Goal: Task Accomplishment & Management: Use online tool/utility

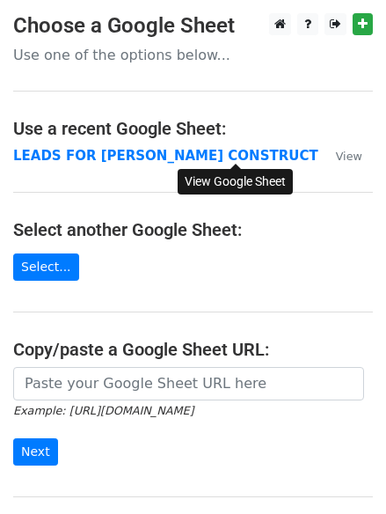
click at [336, 157] on small "View" at bounding box center [349, 156] width 26 height 13
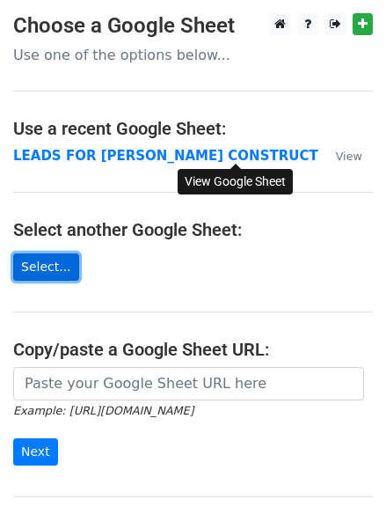
click at [51, 272] on link "Select..." at bounding box center [46, 266] width 66 height 27
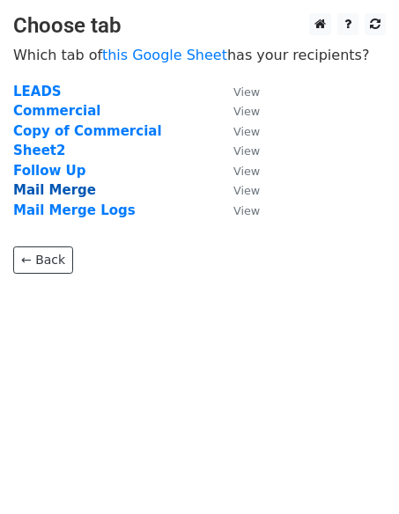
click at [57, 194] on strong "Mail Merge" at bounding box center [54, 190] width 83 height 16
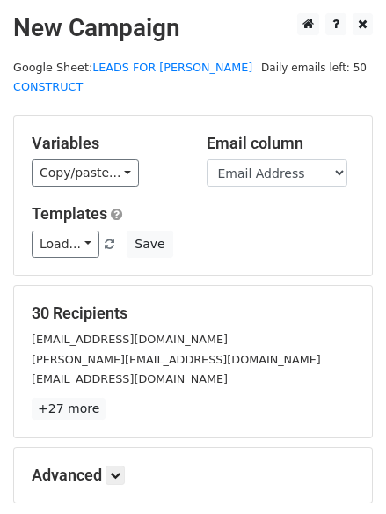
click at [202, 398] on p "+27 more" at bounding box center [193, 409] width 323 height 22
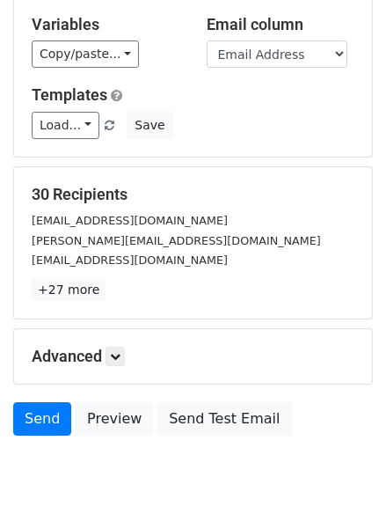
scroll to position [167, 0]
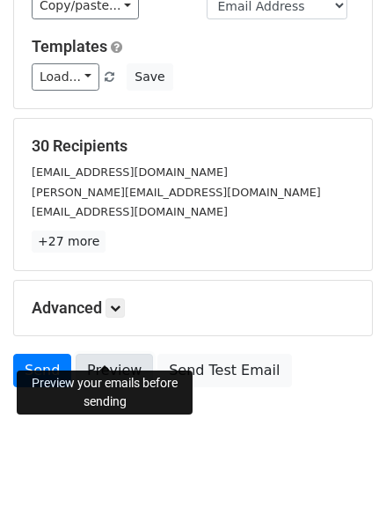
click at [107, 357] on link "Preview" at bounding box center [114, 370] width 77 height 33
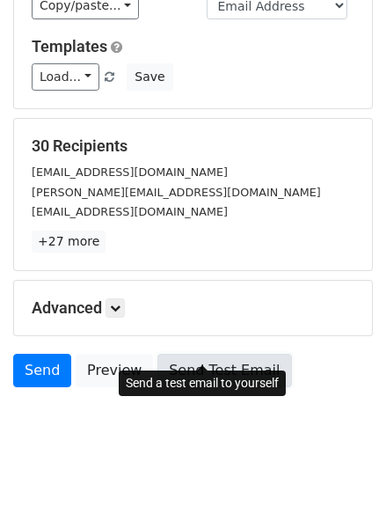
click at [170, 354] on link "Send Test Email" at bounding box center [224, 370] width 134 height 33
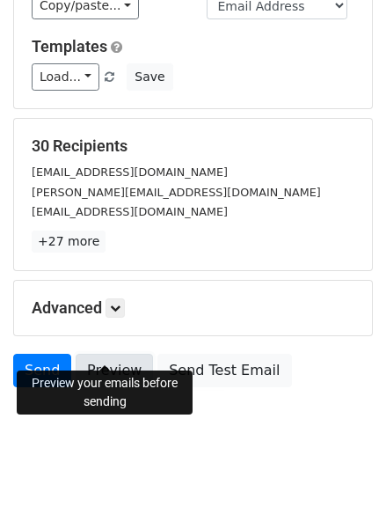
click at [106, 354] on link "Preview" at bounding box center [114, 370] width 77 height 33
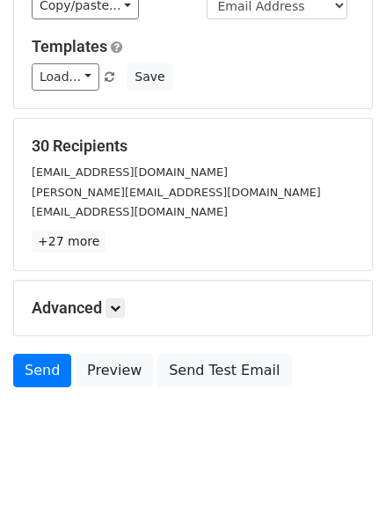
scroll to position [0, 0]
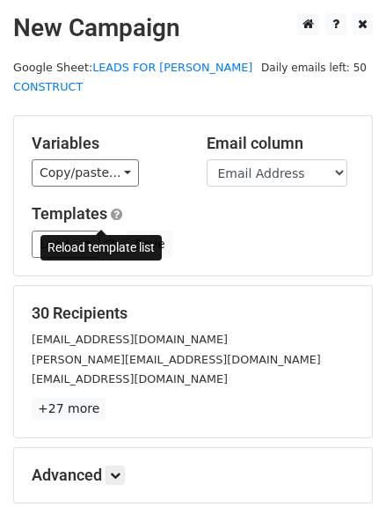
click at [105, 239] on span at bounding box center [110, 244] width 10 height 11
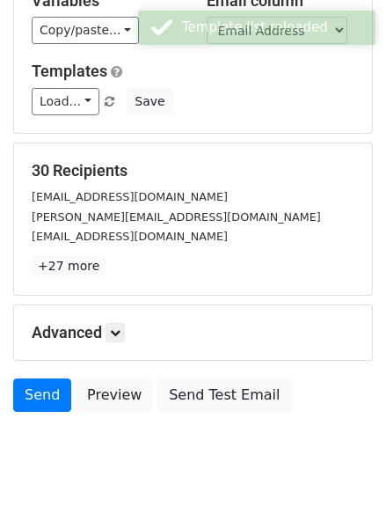
scroll to position [167, 0]
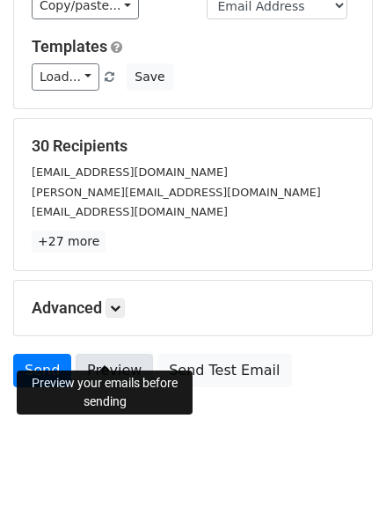
click at [113, 354] on link "Preview" at bounding box center [114, 370] width 77 height 33
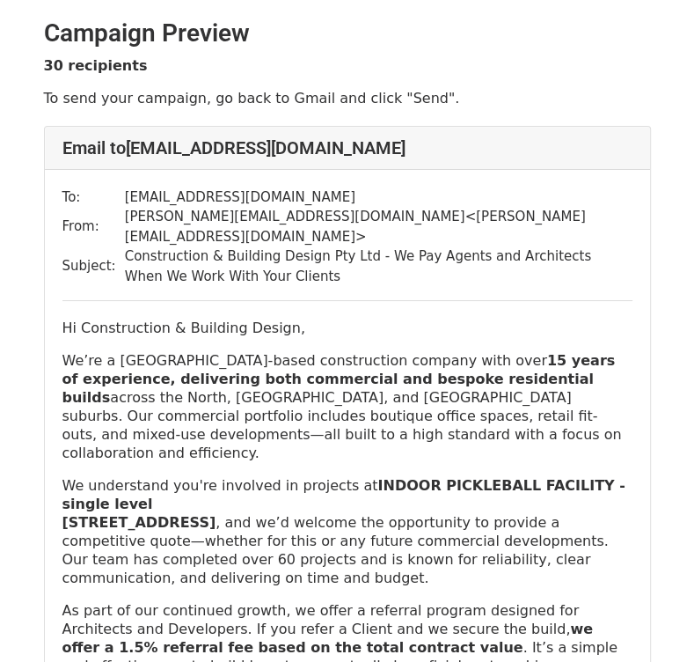
scroll to position [264, 0]
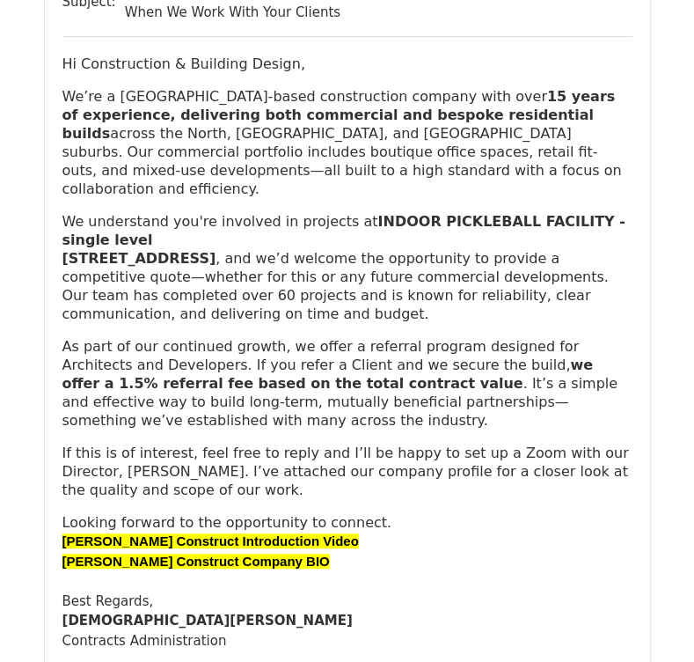
click at [251, 533] on b "Harris Construct Introduction Video" at bounding box center [210, 540] width 296 height 15
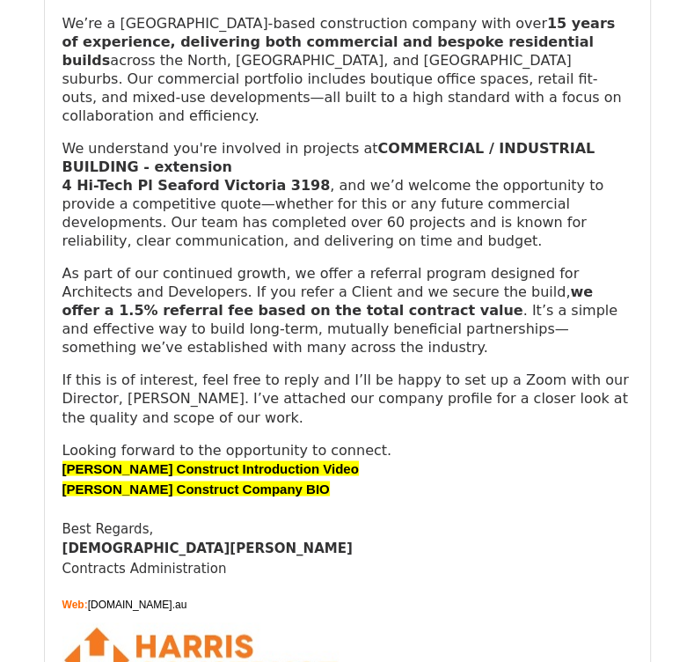
scroll to position [1584, 0]
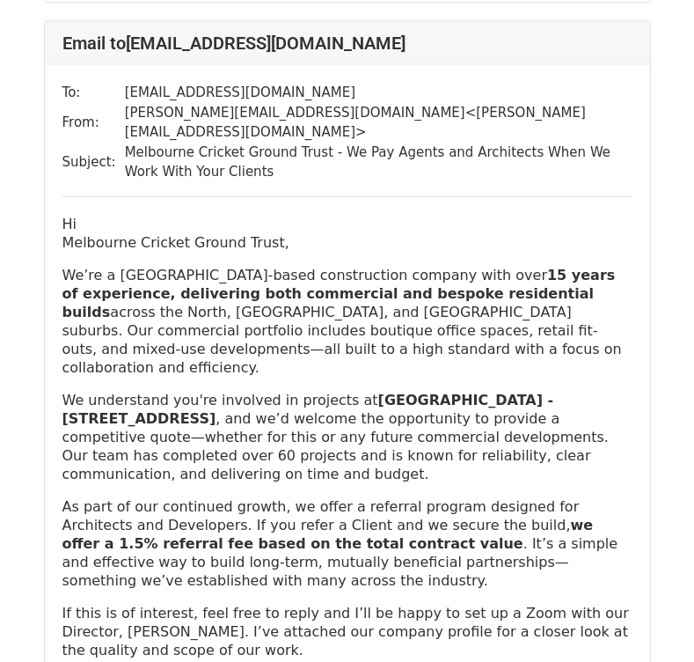
scroll to position [15572, 0]
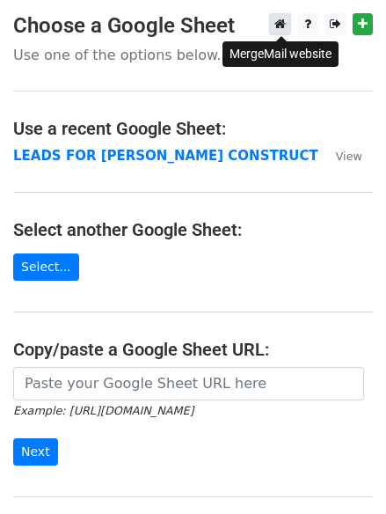
click at [285, 25] on icon at bounding box center [279, 24] width 11 height 12
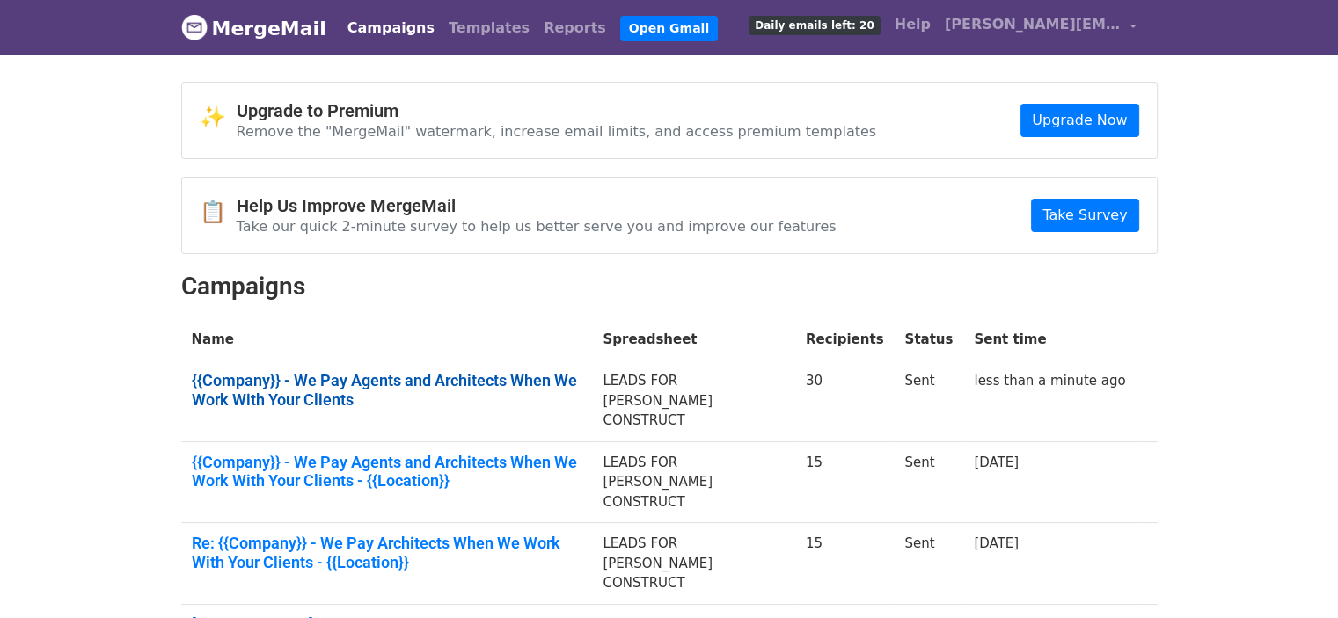
click at [533, 381] on link "{{Company}} - We Pay Agents and Architects When We Work With Your Clients" at bounding box center [387, 390] width 391 height 38
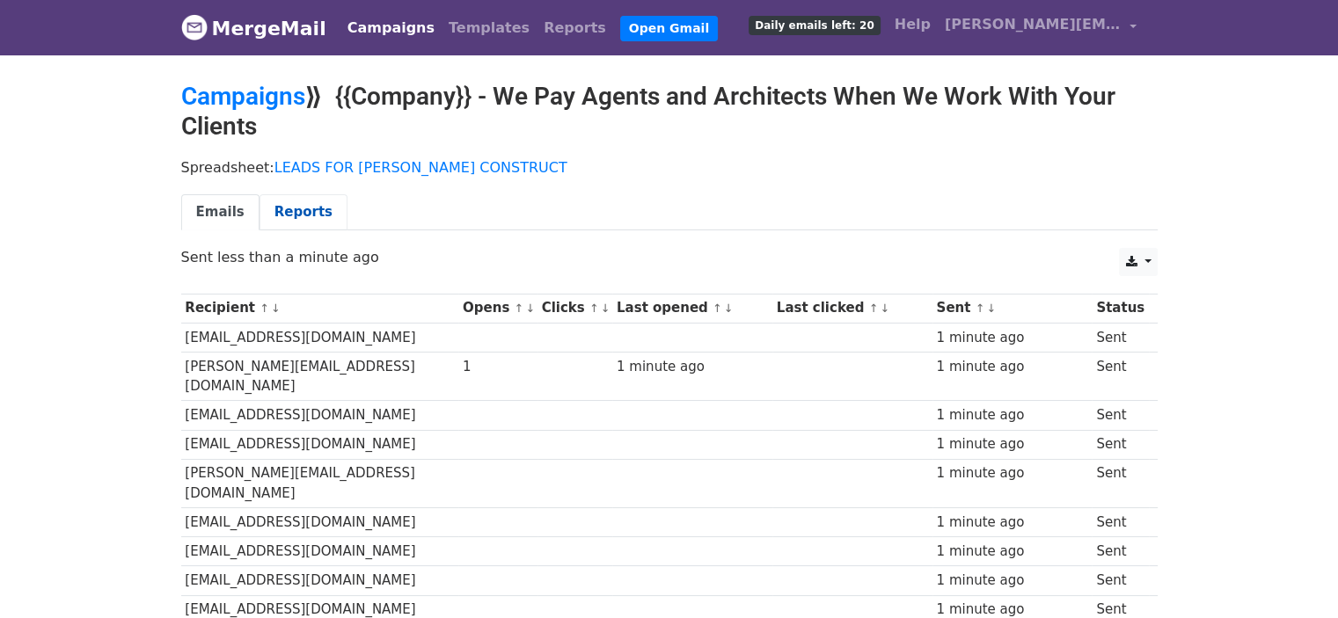
click at [284, 216] on link "Reports" at bounding box center [304, 212] width 88 height 36
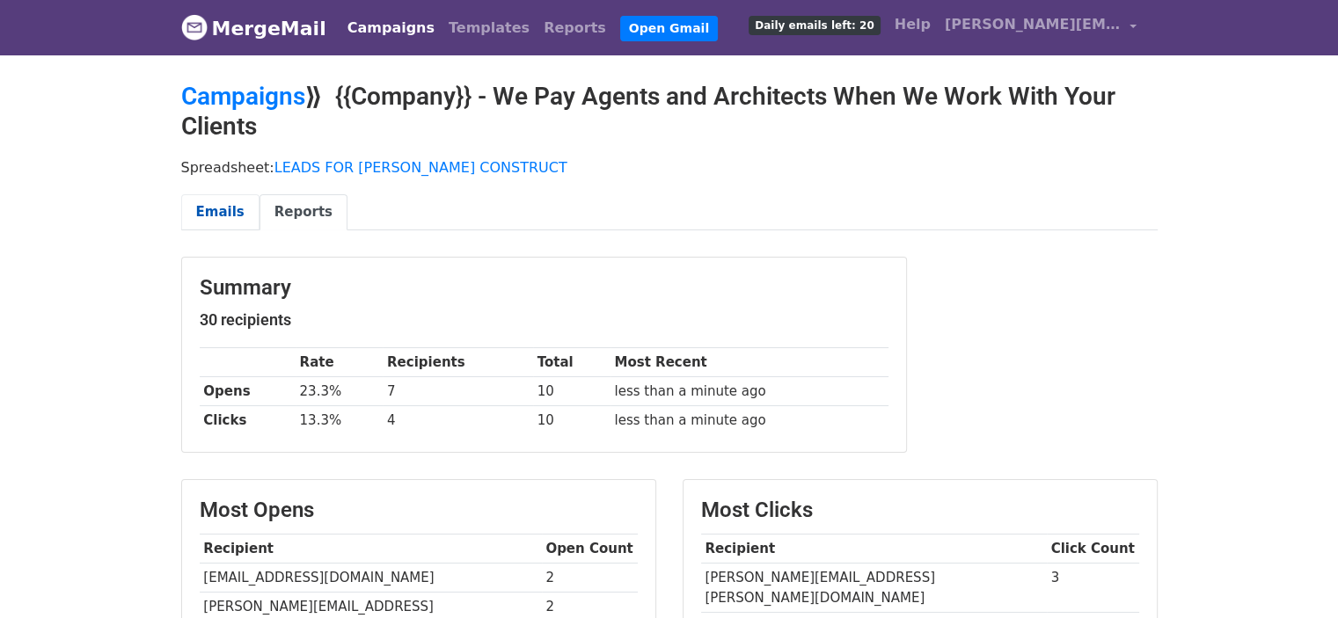
click at [211, 218] on link "Emails" at bounding box center [220, 212] width 78 height 36
click at [944, 300] on div "Summary 30 recipients Rate Recipients Total Most Recent Opens 23.3% 7 10 less t…" at bounding box center [669, 364] width 1003 height 215
click at [574, 311] on h5 "30 recipients" at bounding box center [544, 320] width 689 height 19
click at [109, 336] on body "MergeMail Campaigns Templates Reports Open Gmail Daily emails left: 20 Help chr…" at bounding box center [669, 564] width 1338 height 1129
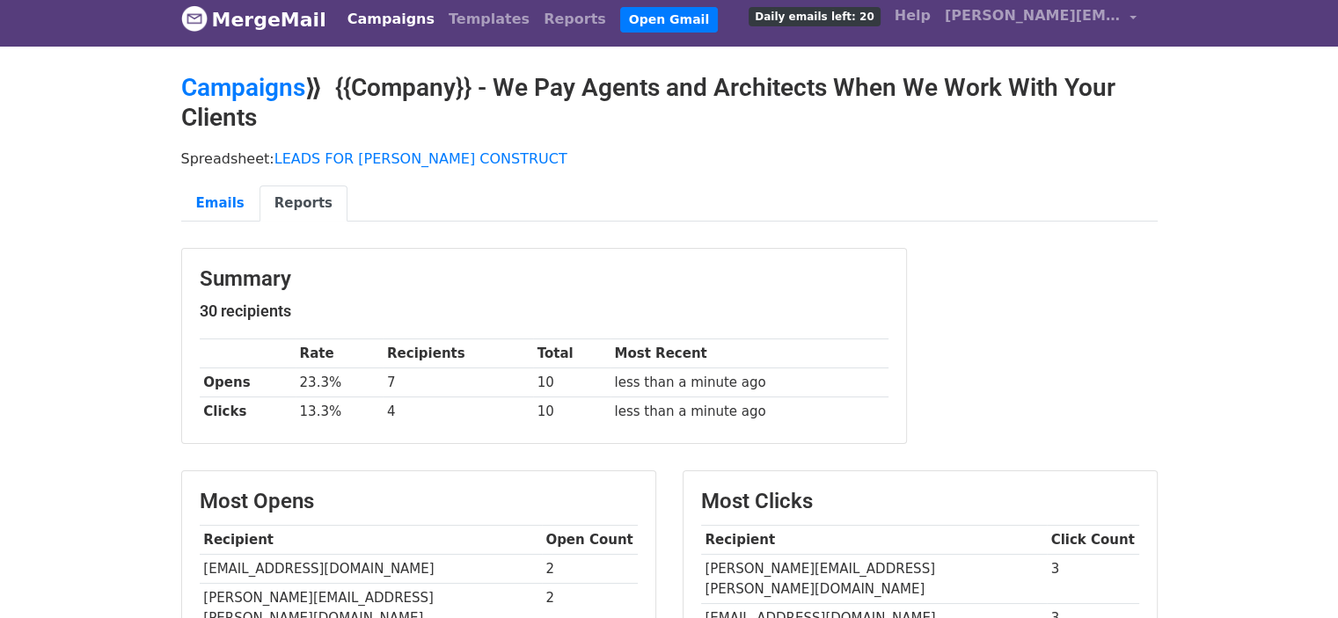
scroll to position [264, 0]
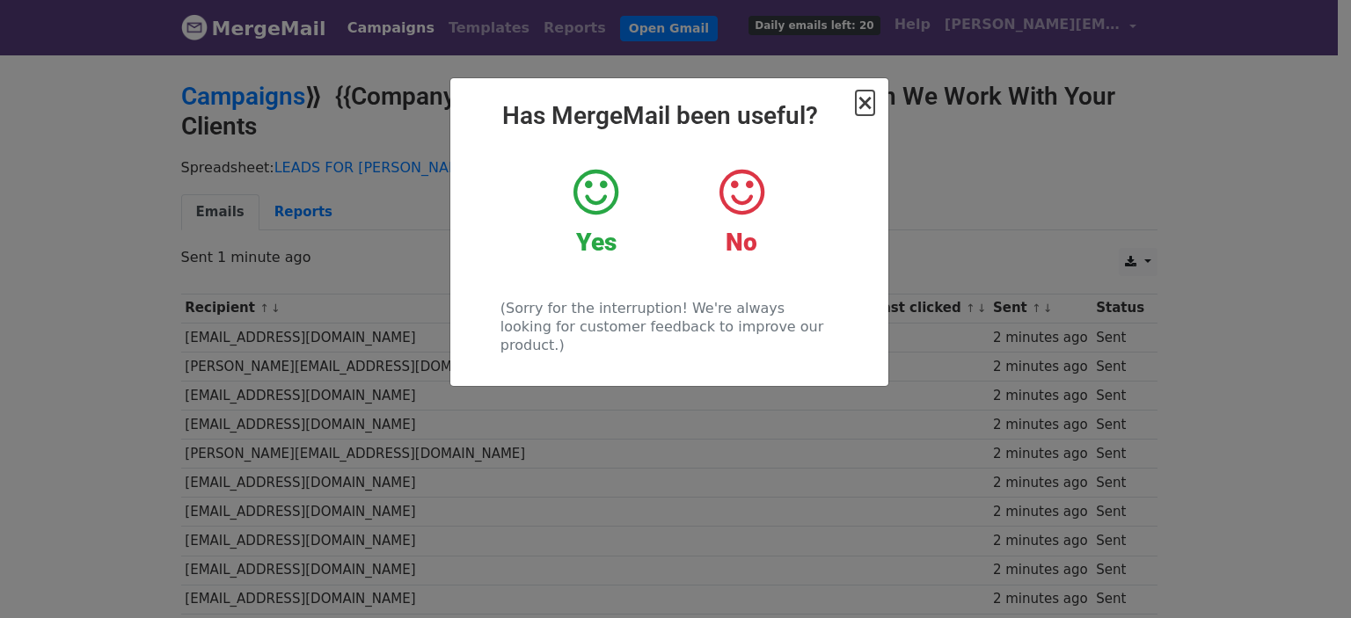
click at [862, 105] on span "×" at bounding box center [865, 103] width 18 height 25
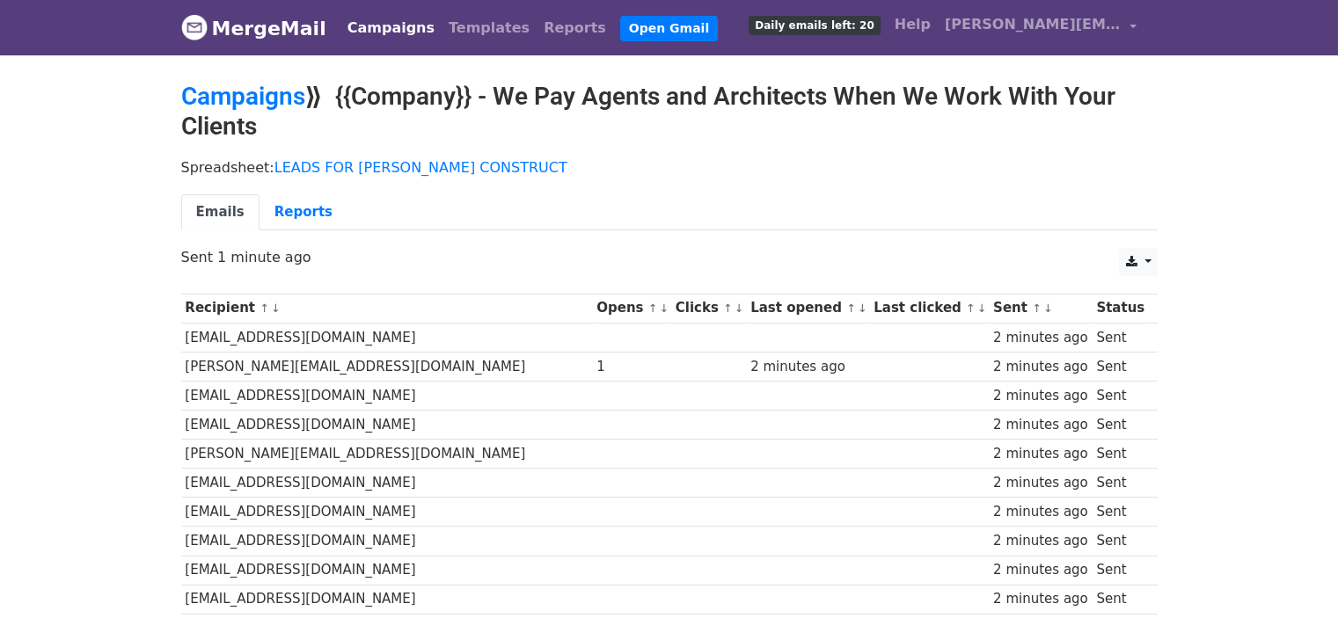
drag, startPoint x: 536, startPoint y: 102, endPoint x: 852, endPoint y: 100, distance: 315.9
click at [538, 102] on h2 "Campaigns ⟫ {{Company}} - We Pay Agents and Architects When We Work With Your C…" at bounding box center [669, 111] width 977 height 59
click at [932, 100] on h2 "Campaigns ⟫ {{Company}} - We Pay Agents and Architects When We Work With Your C…" at bounding box center [669, 111] width 977 height 59
click at [476, 34] on link "Templates" at bounding box center [489, 28] width 95 height 35
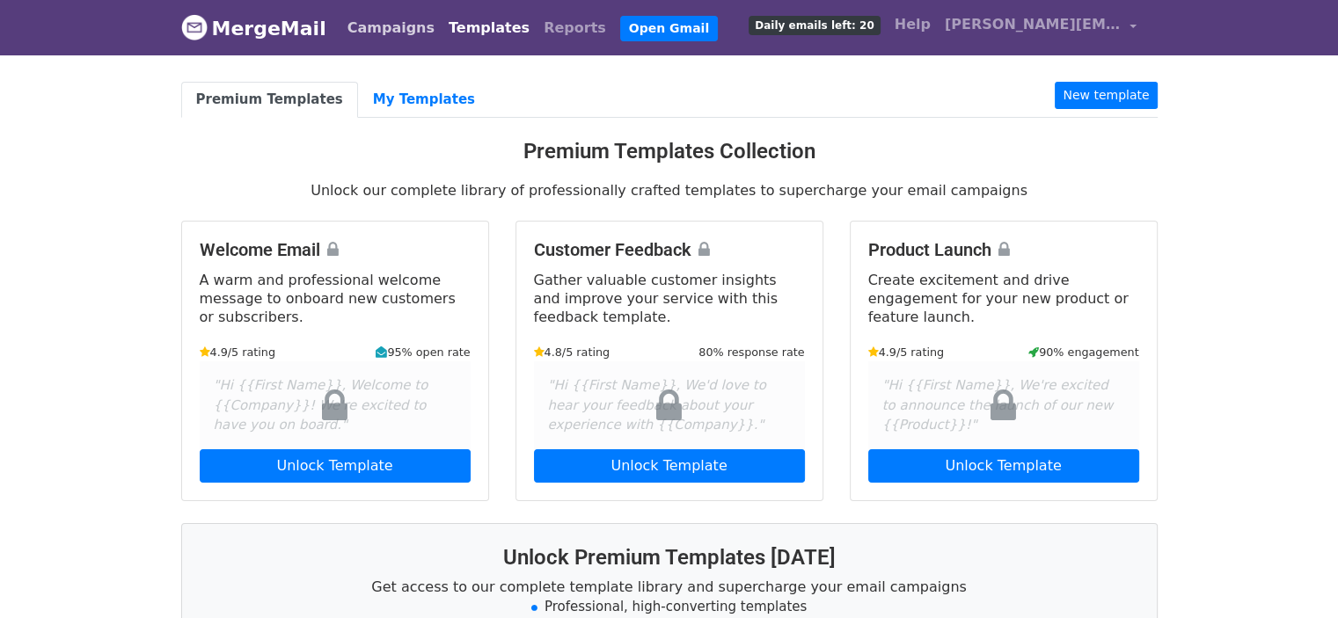
click at [374, 31] on link "Campaigns" at bounding box center [390, 28] width 101 height 35
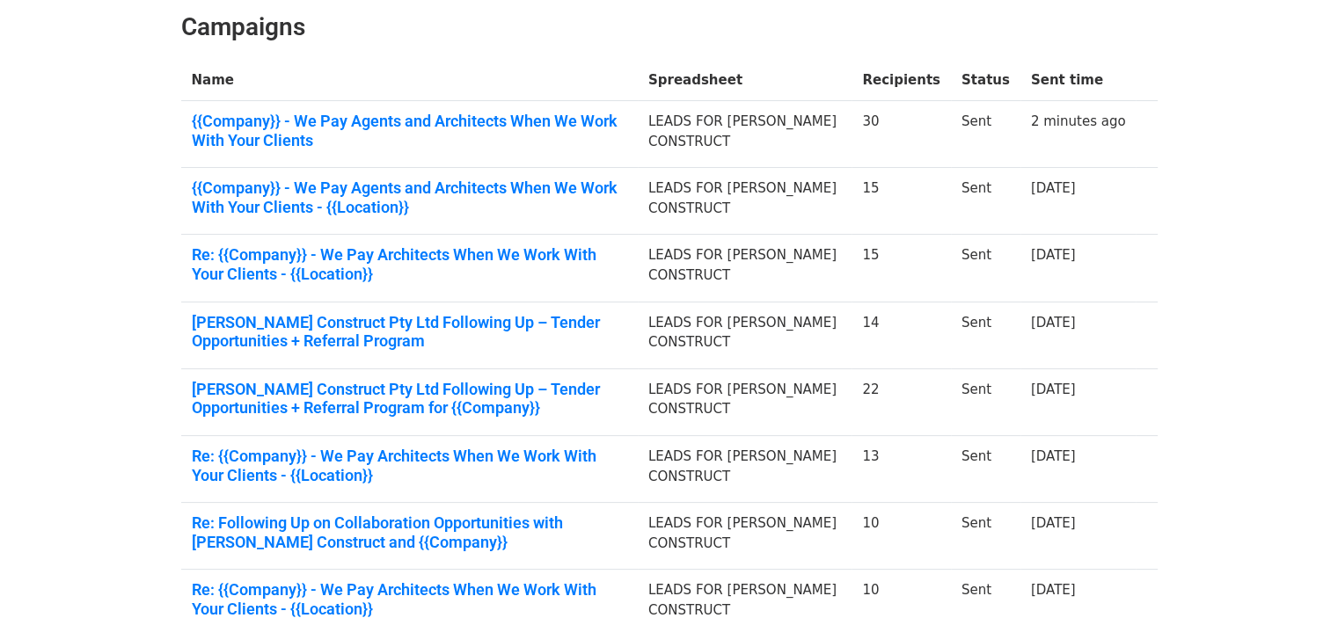
scroll to position [264, 0]
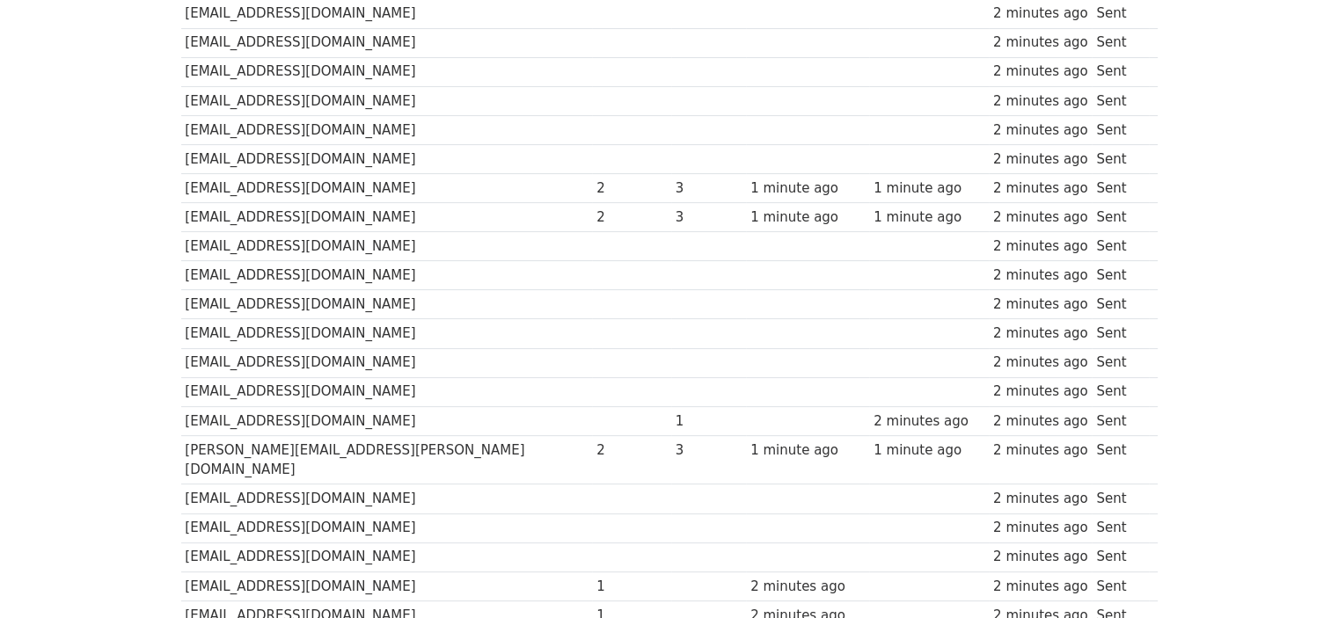
scroll to position [727, 0]
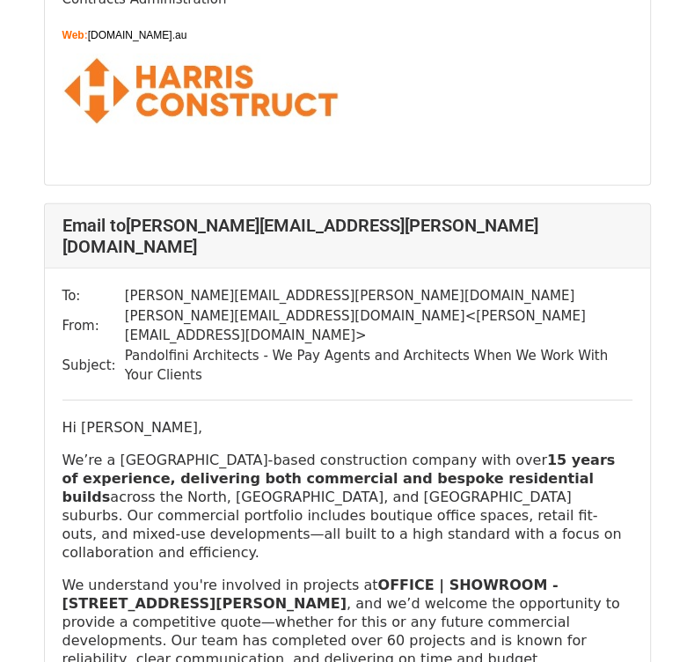
scroll to position [9868, 0]
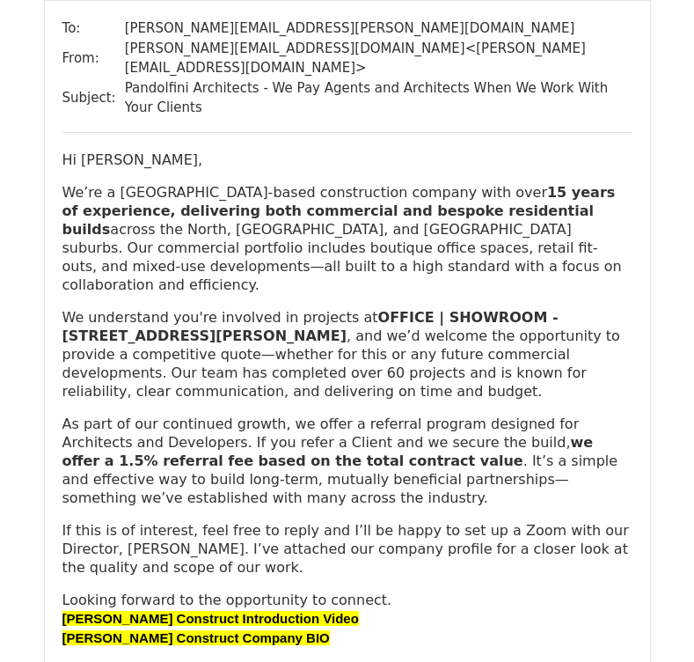
drag, startPoint x: 219, startPoint y: 199, endPoint x: 91, endPoint y: 196, distance: 127.6
copy font "[DOMAIN_NAME]. au"
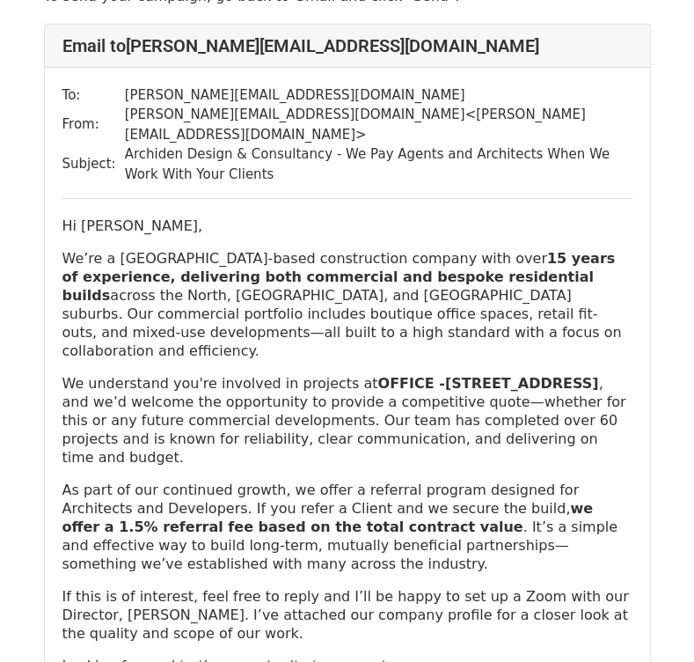
scroll to position [0, 0]
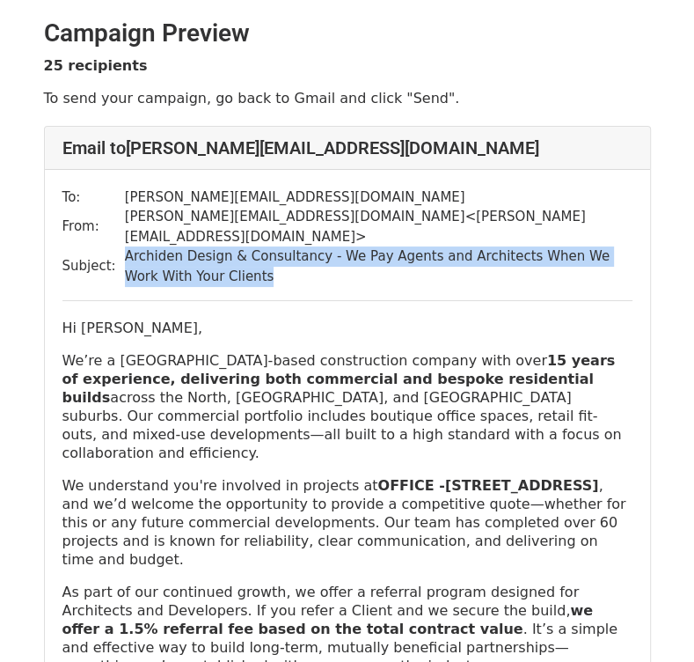
drag, startPoint x: 112, startPoint y: 234, endPoint x: 230, endPoint y: 277, distance: 125.5
click at [230, 277] on div "To: [PERSON_NAME][EMAIL_ADDRESS][DOMAIN_NAME] From: [PERSON_NAME][EMAIL_ADDRESS…" at bounding box center [347, 621] width 605 height 902
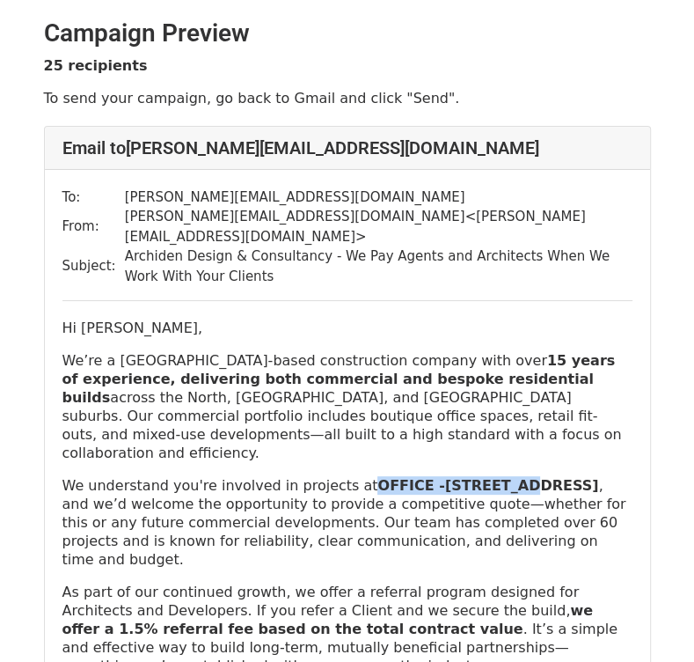
drag, startPoint x: 346, startPoint y: 447, endPoint x: 475, endPoint y: 449, distance: 129.3
click at [475, 477] on b "OFFICE -[STREET_ADDRESS]" at bounding box center [487, 485] width 221 height 17
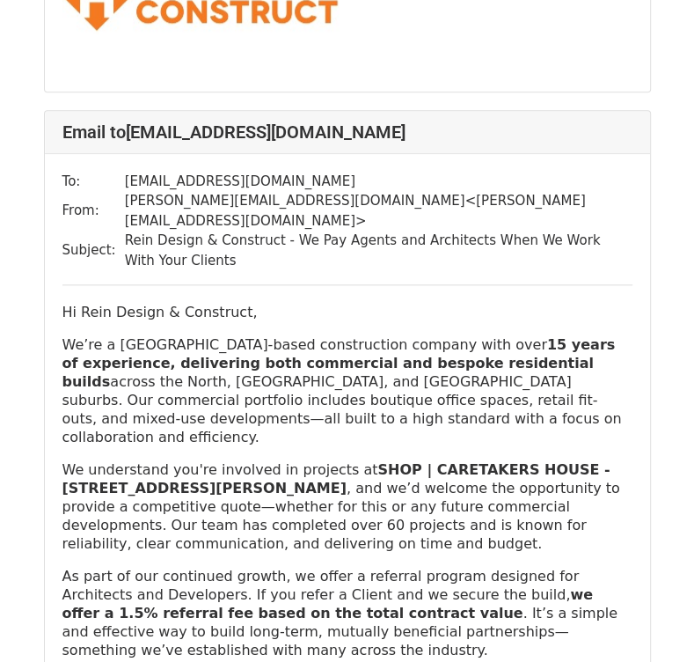
scroll to position [1056, 0]
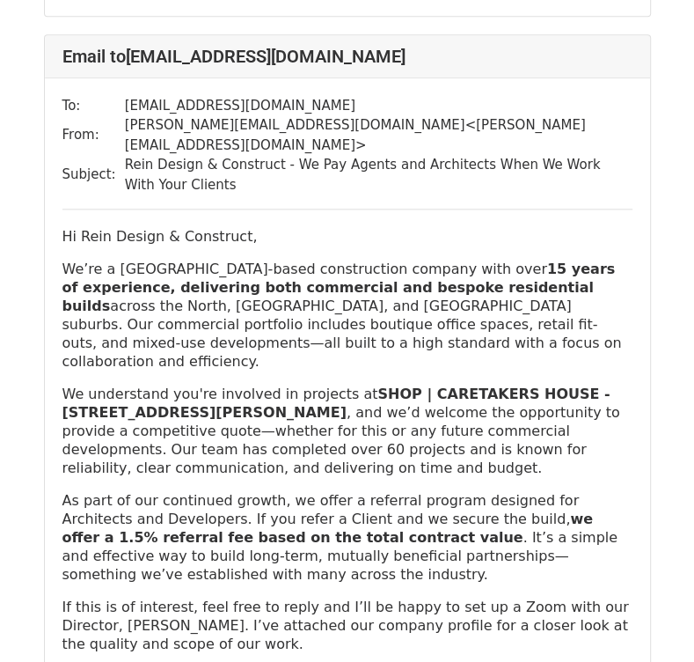
click at [380, 384] on p "We understand you're involved in projects at SHOP | [GEOGRAPHIC_DATA] - [STREET…" at bounding box center [347, 430] width 570 height 92
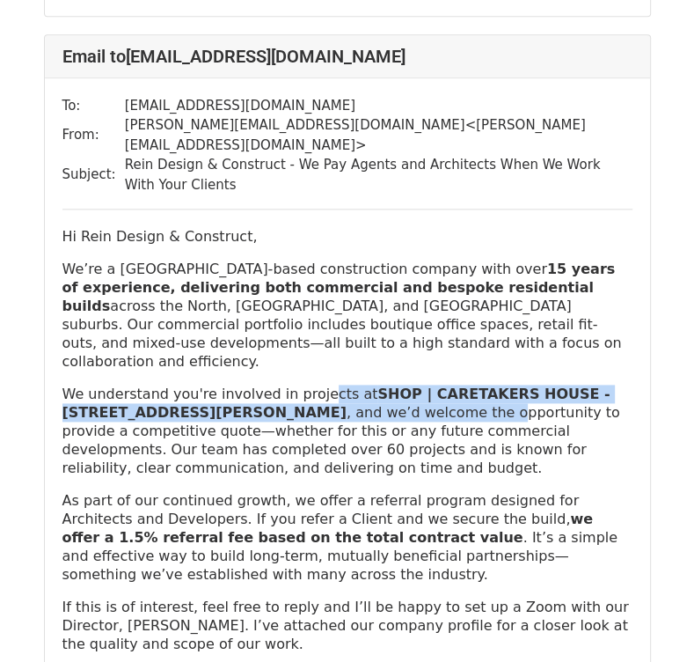
click at [440, 344] on div "Hi Rein Design & Construct, We’re a [GEOGRAPHIC_DATA]-based construction compan…" at bounding box center [347, 456] width 570 height 458
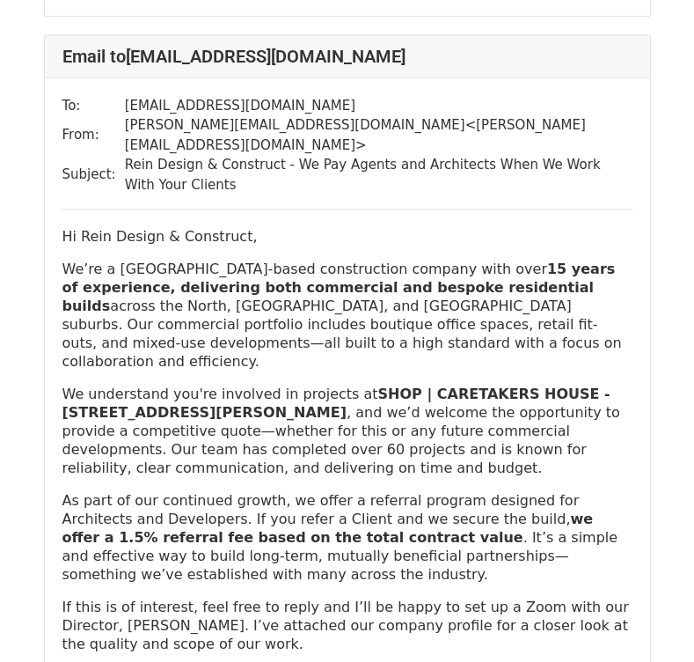
click at [367, 384] on p "We understand you're involved in projects at SHOP | [GEOGRAPHIC_DATA] - [STREET…" at bounding box center [347, 430] width 570 height 92
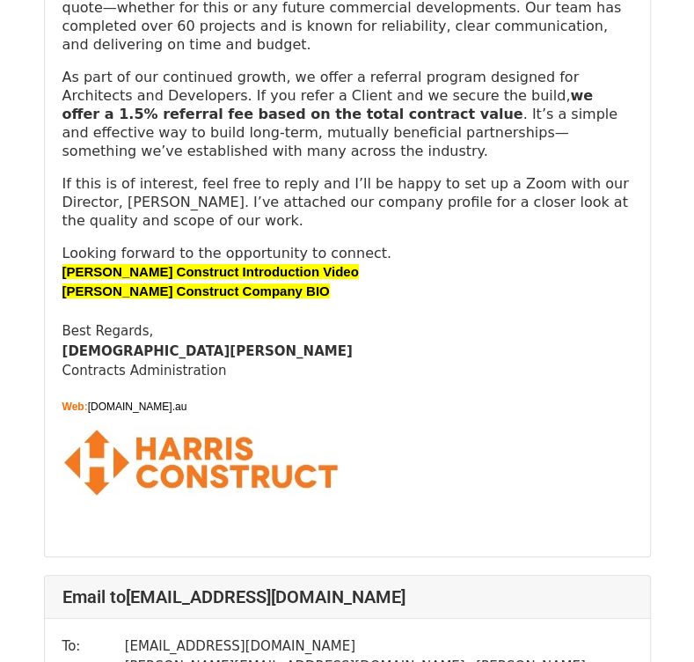
scroll to position [3431, 0]
